Goal: Navigation & Orientation: Find specific page/section

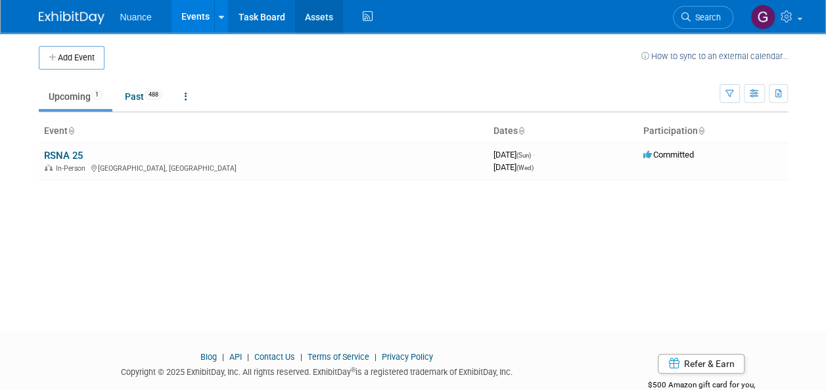
click at [325, 16] on link "Assets" at bounding box center [319, 16] width 48 height 33
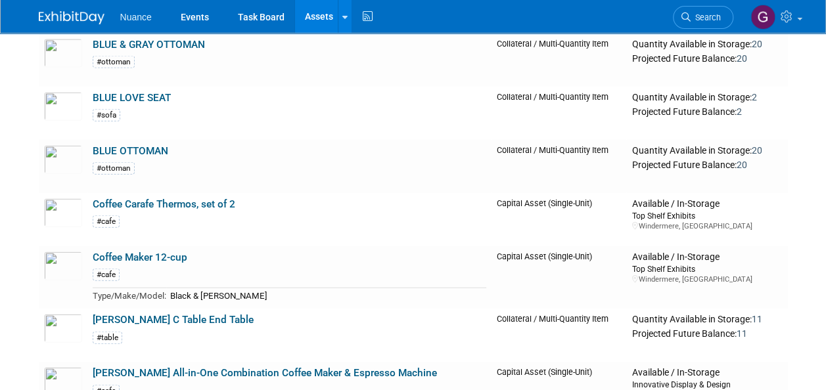
scroll to position [1438, 0]
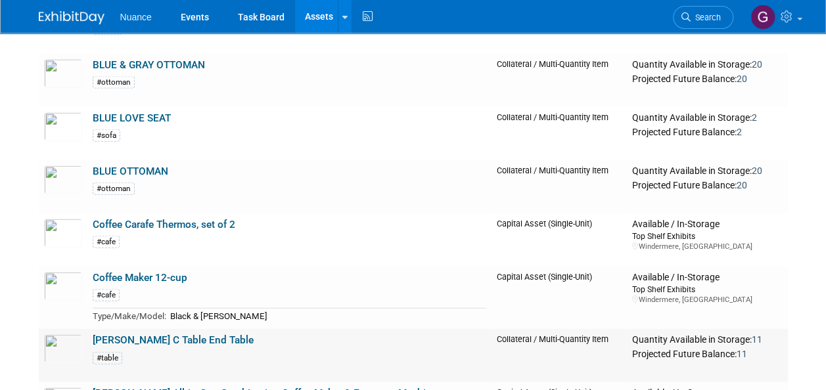
click at [167, 334] on link "[PERSON_NAME] C Table End Table" at bounding box center [173, 340] width 161 height 12
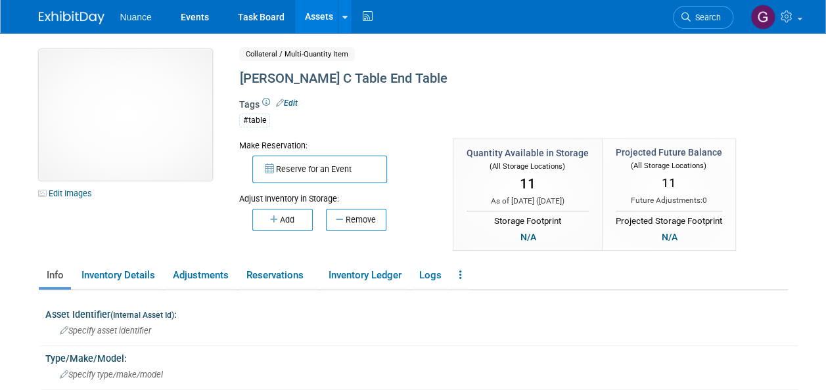
click at [126, 85] on img at bounding box center [125, 114] width 173 height 131
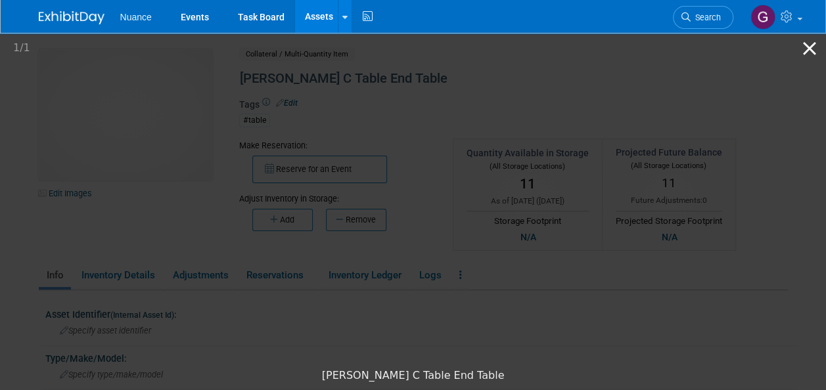
click at [807, 49] on button "Close gallery" at bounding box center [809, 48] width 33 height 31
